Goal: Complete application form

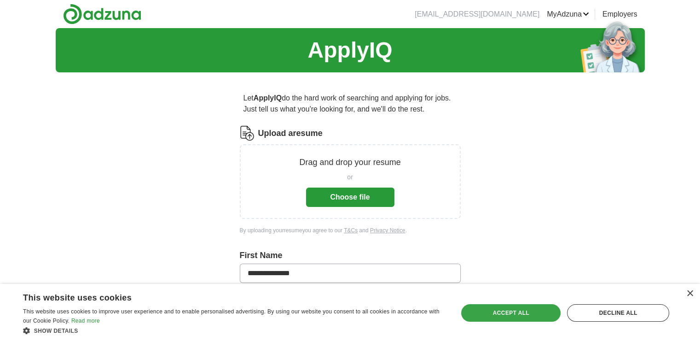
click at [525, 312] on div "Accept all" at bounding box center [510, 312] width 99 height 17
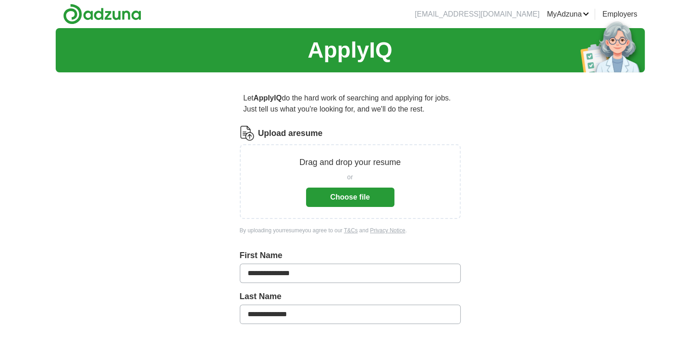
click at [345, 192] on button "Choose file" at bounding box center [350, 196] width 88 height 19
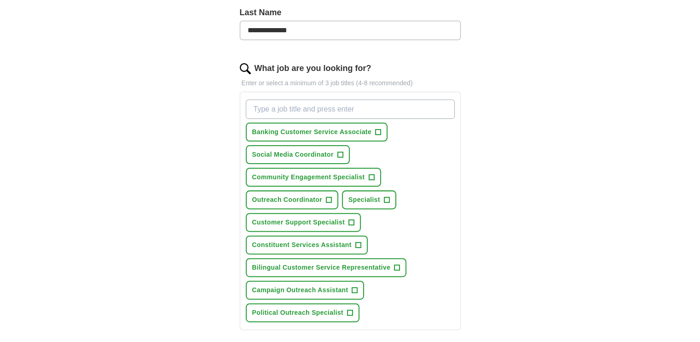
scroll to position [276, 0]
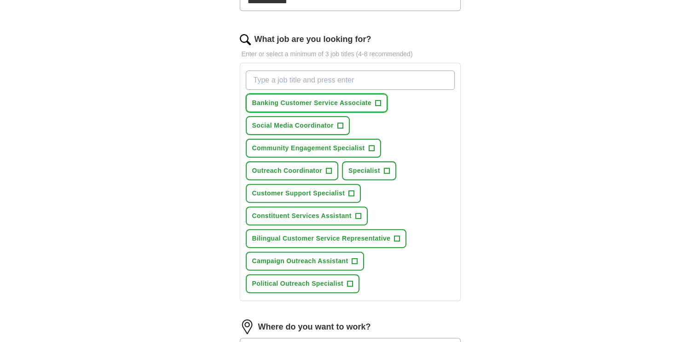
click at [378, 104] on span "+" at bounding box center [379, 102] width 6 height 7
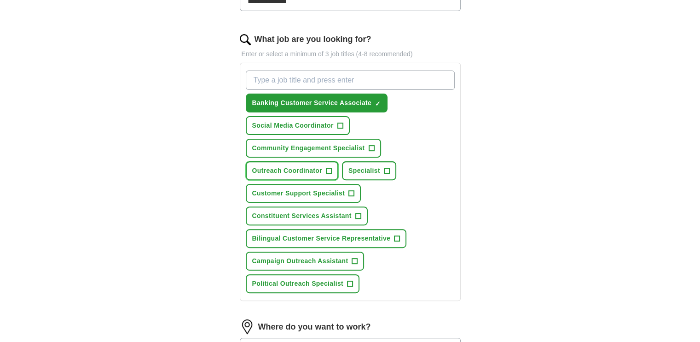
click at [328, 168] on span "+" at bounding box center [329, 170] width 6 height 7
click at [360, 144] on span "Community Engagement Specialist" at bounding box center [308, 148] width 113 height 10
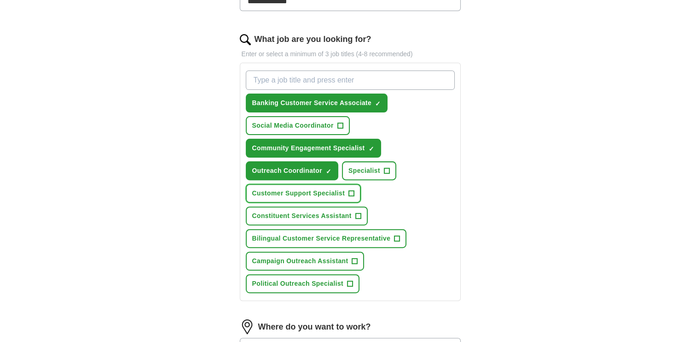
click at [340, 192] on span "Customer Support Specialist" at bounding box center [298, 193] width 93 height 10
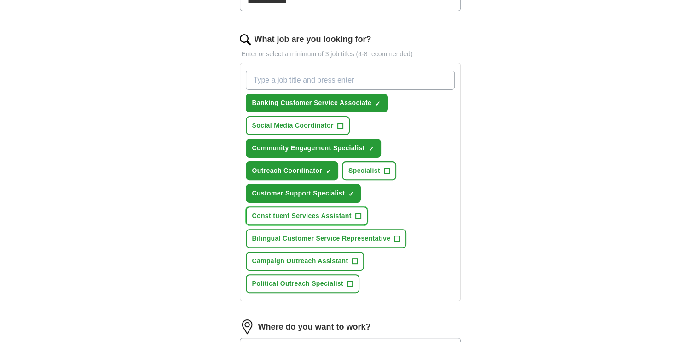
click at [339, 215] on span "Constituent Services Assistant" at bounding box center [301, 216] width 99 height 10
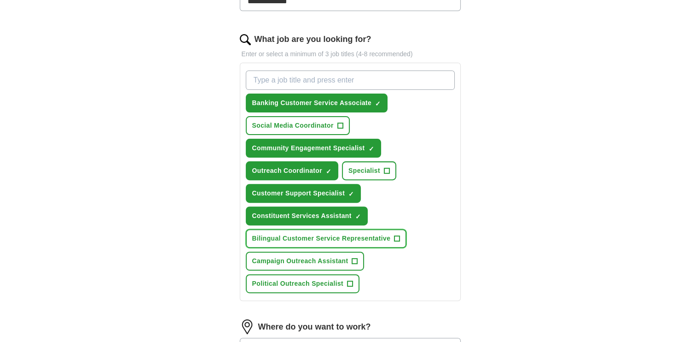
click at [375, 237] on span "Bilingual Customer Service Representative" at bounding box center [321, 238] width 139 height 10
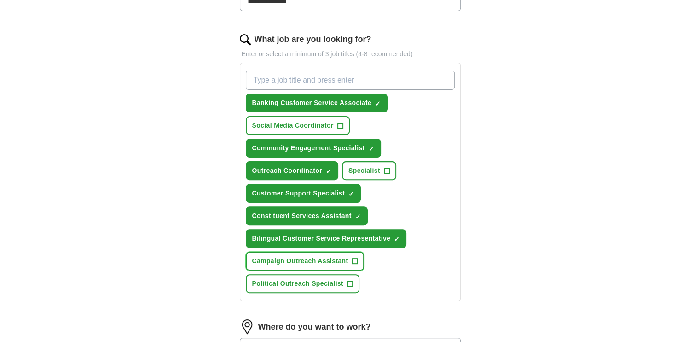
click at [337, 260] on span "Campaign Outreach Assistant" at bounding box center [300, 261] width 96 height 10
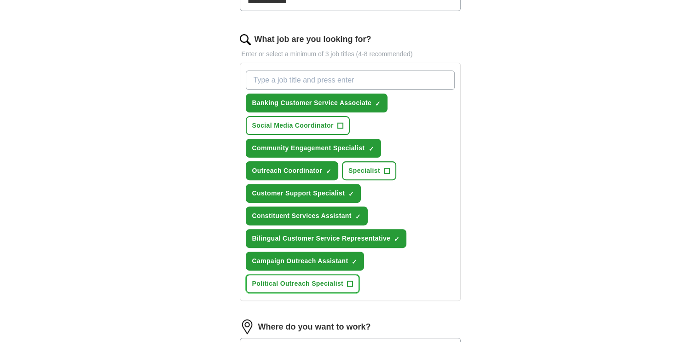
click at [330, 274] on button "Political Outreach Specialist +" at bounding box center [303, 283] width 114 height 19
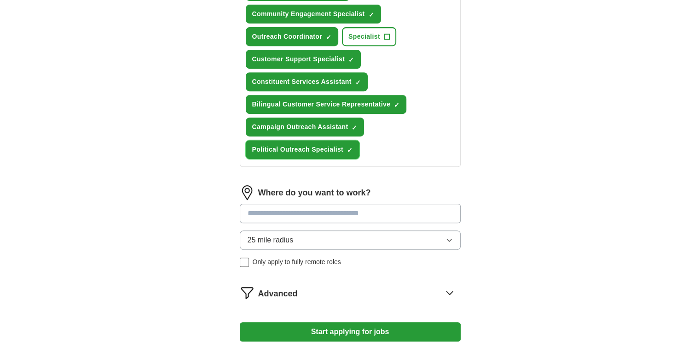
scroll to position [414, 0]
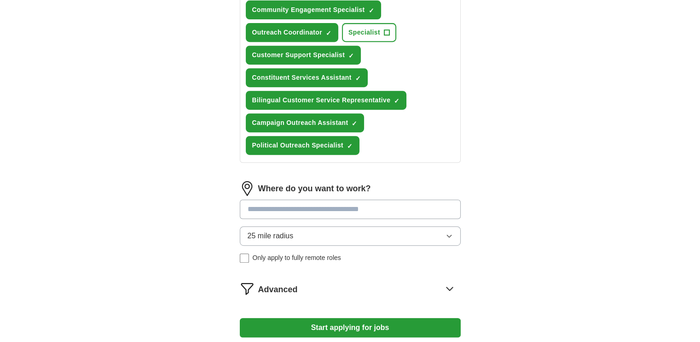
click at [279, 205] on input at bounding box center [350, 208] width 221 height 19
type input "******"
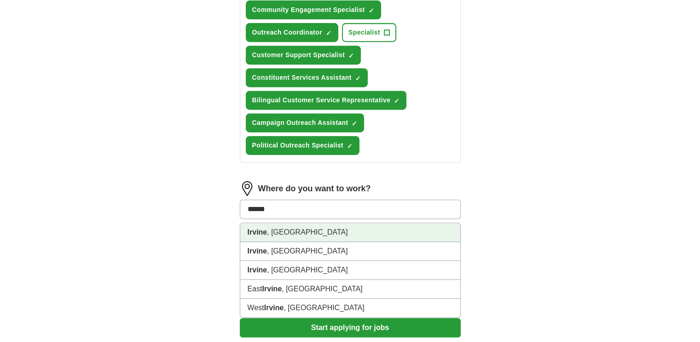
click at [280, 229] on li "[GEOGRAPHIC_DATA] , [GEOGRAPHIC_DATA]" at bounding box center [350, 232] width 220 height 19
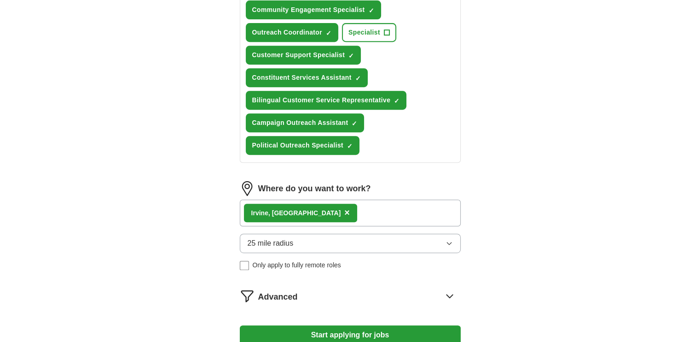
click at [331, 239] on button "25 mile radius" at bounding box center [350, 242] width 221 height 19
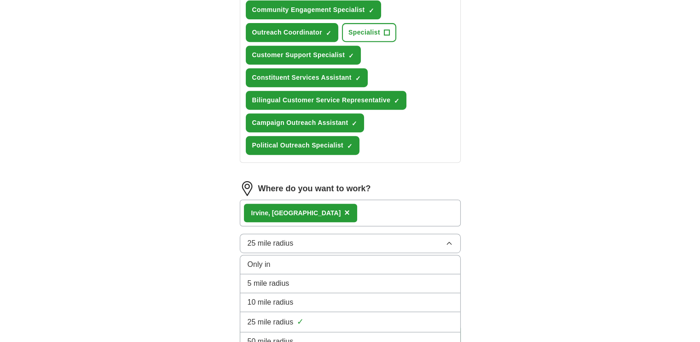
click at [327, 241] on button "25 mile radius" at bounding box center [350, 242] width 221 height 19
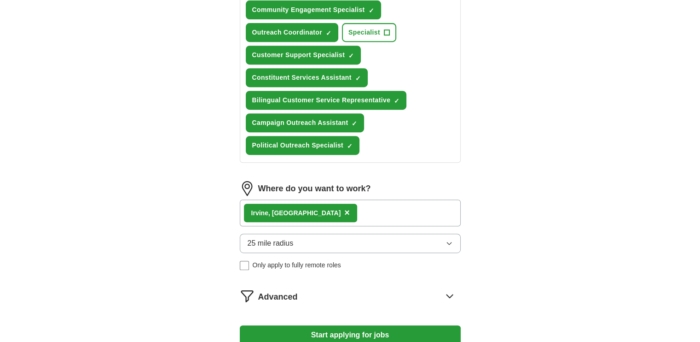
click at [327, 241] on button "25 mile radius" at bounding box center [350, 242] width 221 height 19
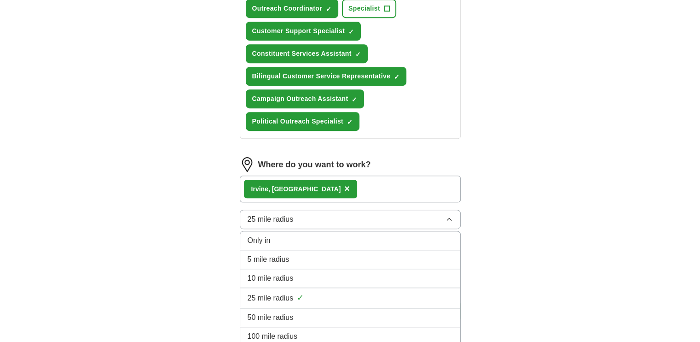
scroll to position [530, 0]
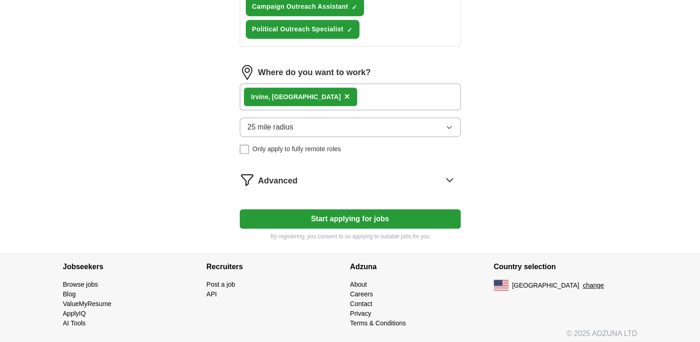
click at [374, 210] on button "Start applying for jobs" at bounding box center [350, 218] width 221 height 19
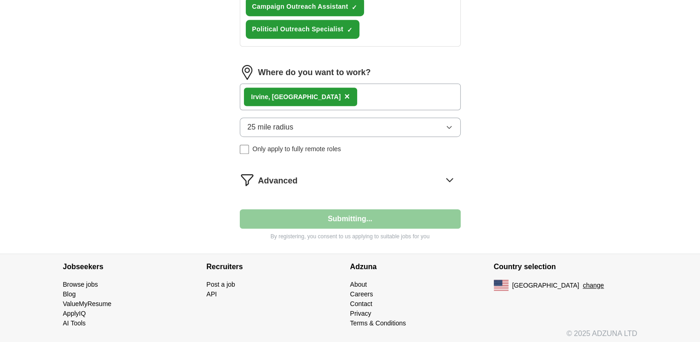
select select "**"
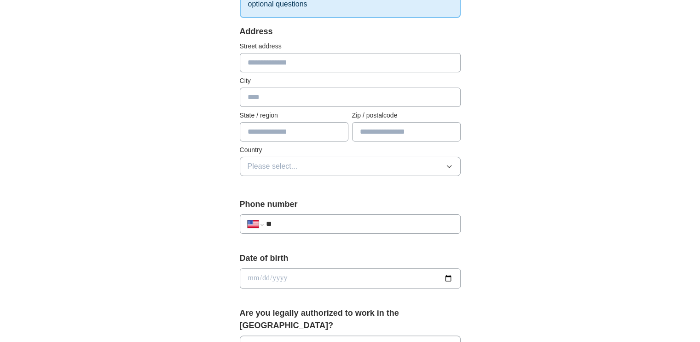
scroll to position [46, 0]
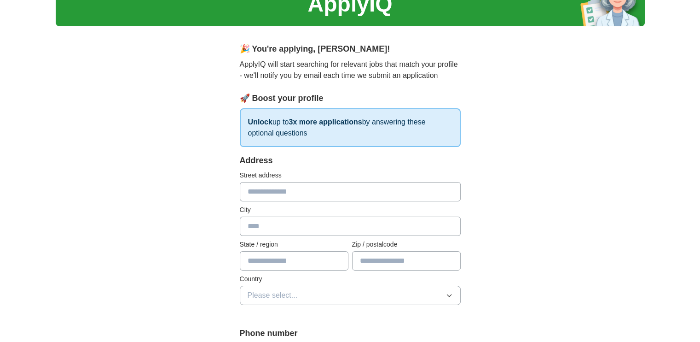
click at [304, 194] on input "text" at bounding box center [350, 191] width 221 height 19
type input "**********"
type input "******"
type input "**"
type input "*****"
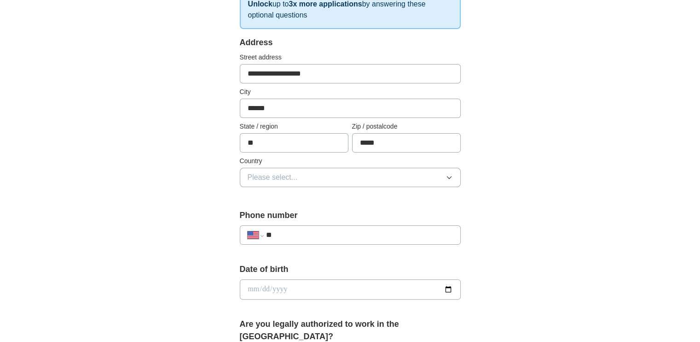
scroll to position [184, 0]
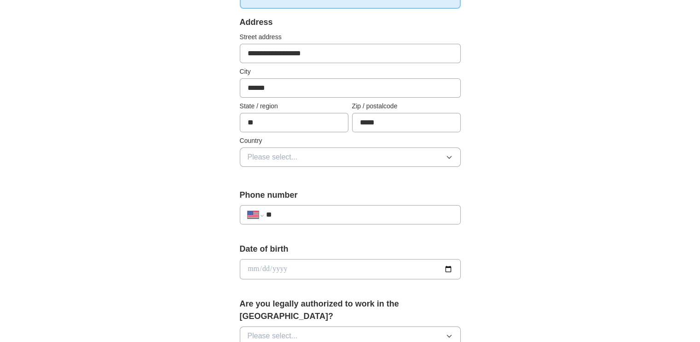
click at [287, 157] on span "Please select..." at bounding box center [273, 156] width 50 height 11
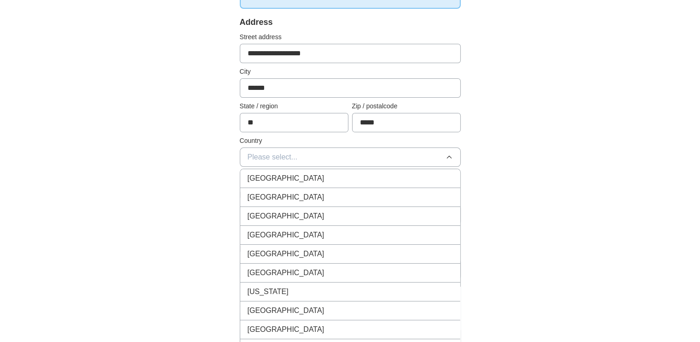
click at [293, 200] on div "[GEOGRAPHIC_DATA]" at bounding box center [350, 197] width 205 height 11
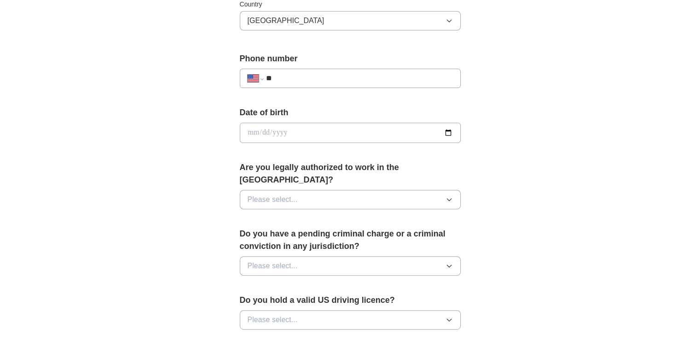
scroll to position [322, 0]
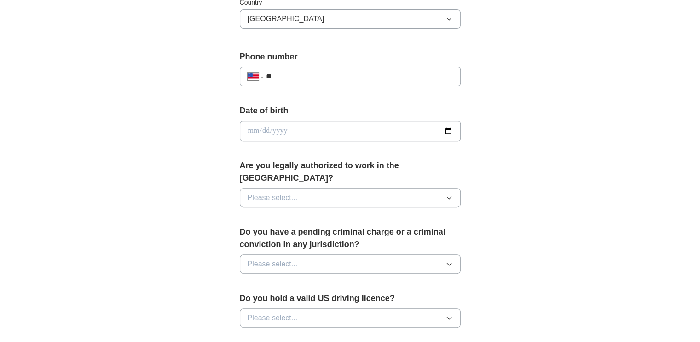
click at [285, 75] on input "**" at bounding box center [359, 76] width 187 height 11
type input "**********"
click at [448, 128] on input "date" at bounding box center [350, 131] width 221 height 20
type input "**********"
click at [347, 188] on button "Please select..." at bounding box center [350, 197] width 221 height 19
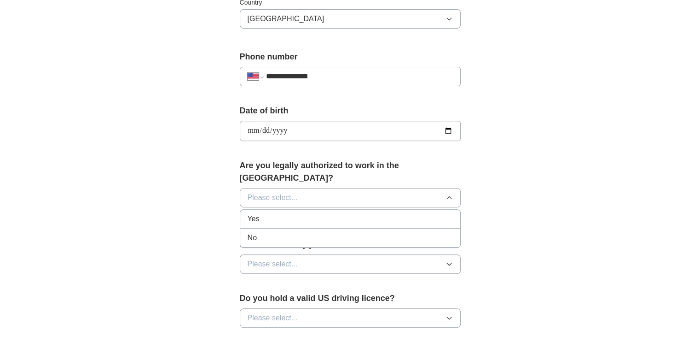
click at [332, 213] on div "Yes" at bounding box center [350, 218] width 205 height 11
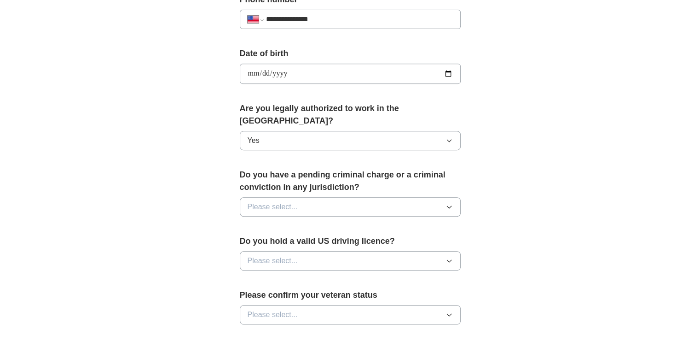
scroll to position [460, 0]
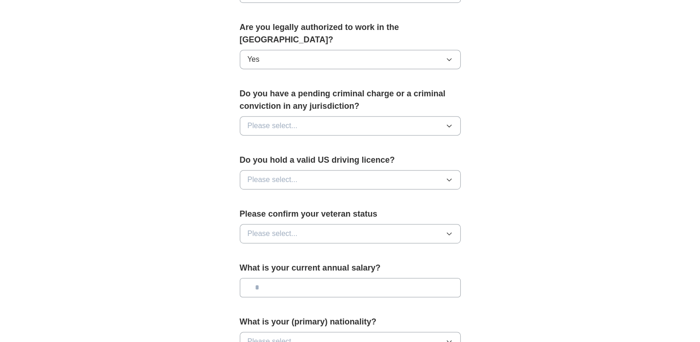
click at [349, 116] on button "Please select..." at bounding box center [350, 125] width 221 height 19
click at [308, 160] on div "No" at bounding box center [350, 165] width 205 height 11
click at [306, 170] on button "Please select..." at bounding box center [350, 179] width 221 height 19
click at [307, 214] on div "No" at bounding box center [350, 219] width 205 height 11
click at [298, 170] on button "No" at bounding box center [350, 179] width 221 height 19
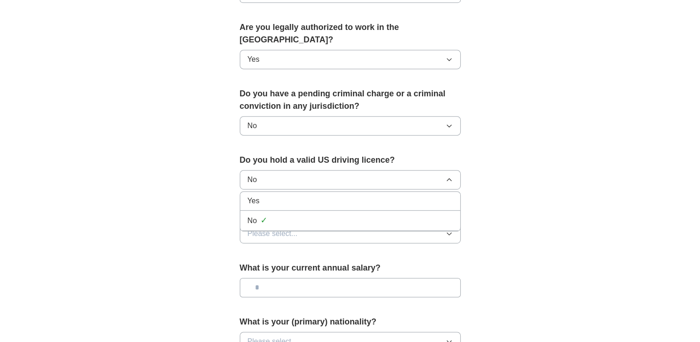
click at [295, 195] on div "Yes" at bounding box center [350, 200] width 205 height 11
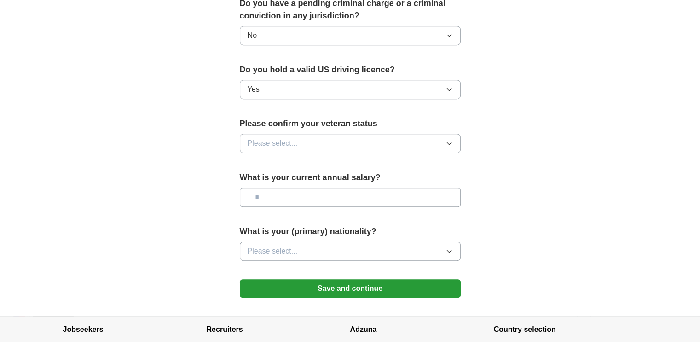
scroll to position [552, 0]
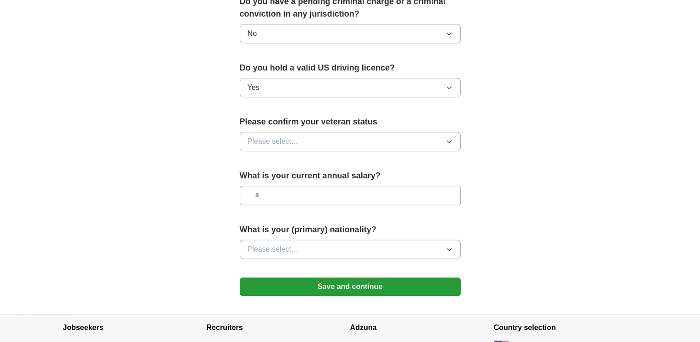
click at [317, 132] on button "Please select..." at bounding box center [350, 141] width 221 height 19
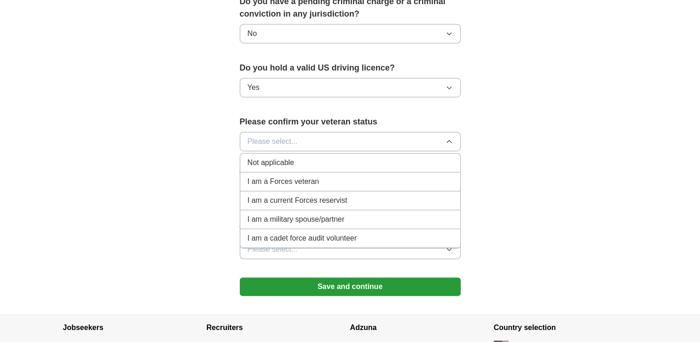
click at [324, 157] on div "Not applicable" at bounding box center [350, 162] width 205 height 11
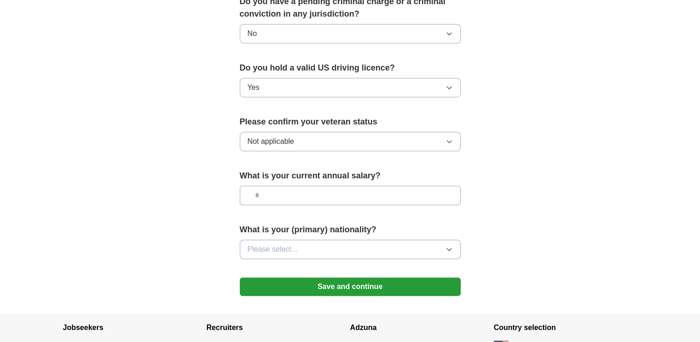
click at [311, 186] on input "text" at bounding box center [350, 195] width 221 height 19
type input "*******"
click at [333, 239] on button "Please select..." at bounding box center [350, 248] width 221 height 19
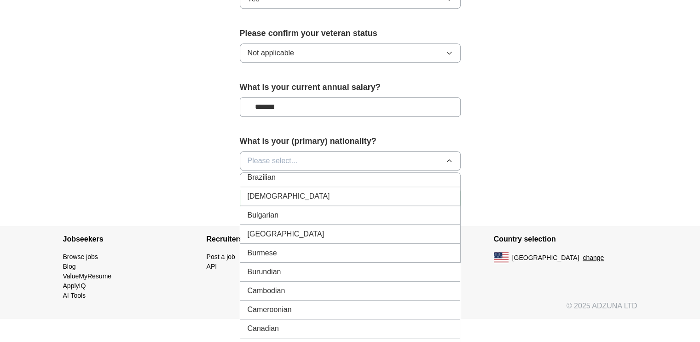
scroll to position [0, 0]
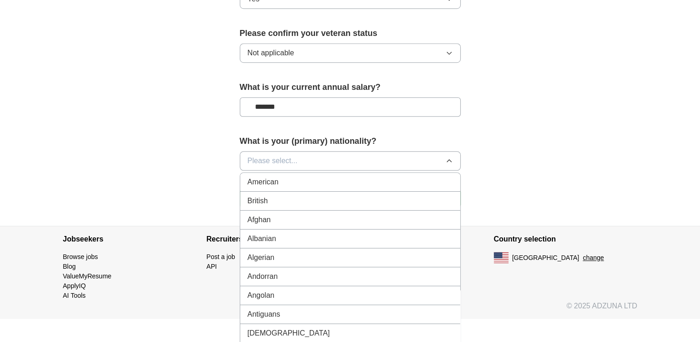
click at [274, 176] on span "American" at bounding box center [263, 181] width 31 height 11
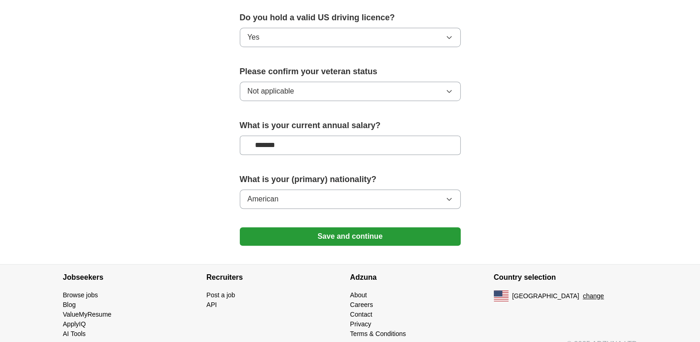
click at [371, 189] on button "American" at bounding box center [350, 198] width 221 height 19
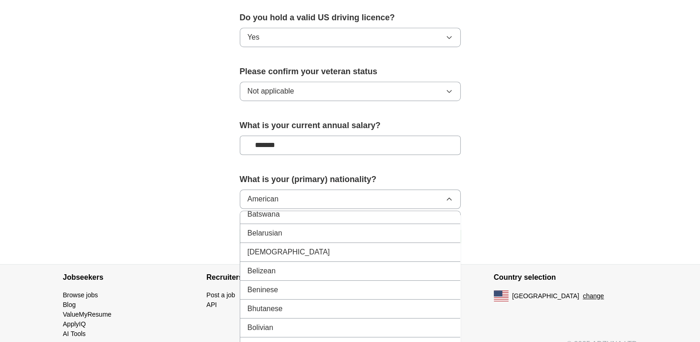
scroll to position [276, 0]
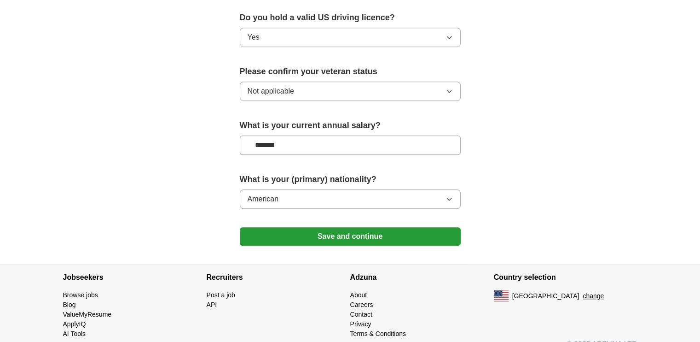
click at [392, 227] on button "Save and continue" at bounding box center [350, 236] width 221 height 18
